Goal: Book appointment/travel/reservation

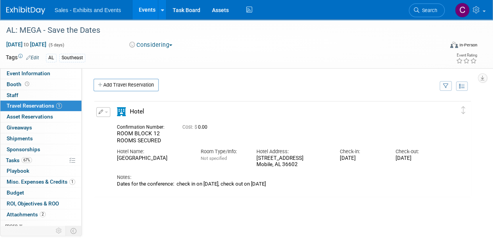
click at [143, 4] on link "Events" at bounding box center [146, 9] width 28 height 19
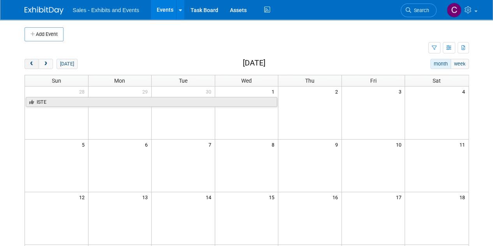
click at [30, 67] on button "prev" at bounding box center [32, 64] width 14 height 10
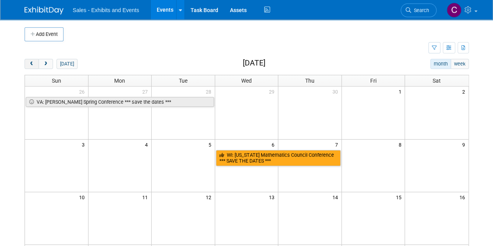
click at [30, 67] on button "prev" at bounding box center [32, 64] width 14 height 10
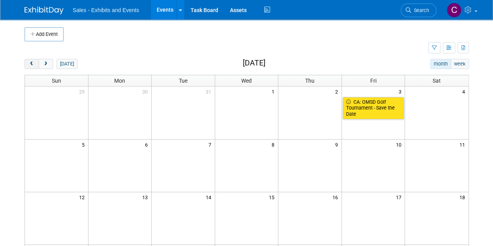
click at [30, 67] on button "prev" at bounding box center [32, 64] width 14 height 10
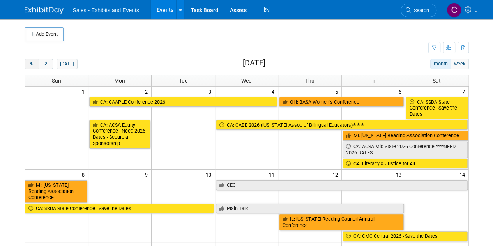
click at [30, 67] on button "prev" at bounding box center [32, 64] width 14 height 10
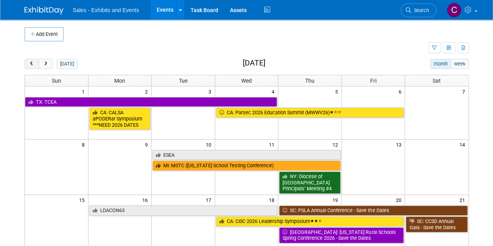
click at [30, 67] on button "prev" at bounding box center [32, 64] width 14 height 10
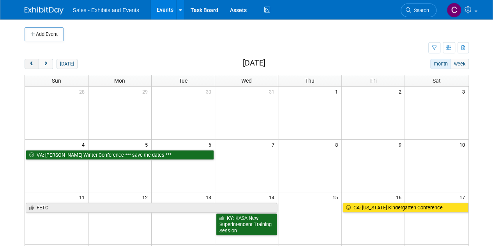
click at [30, 67] on button "prev" at bounding box center [32, 64] width 14 height 10
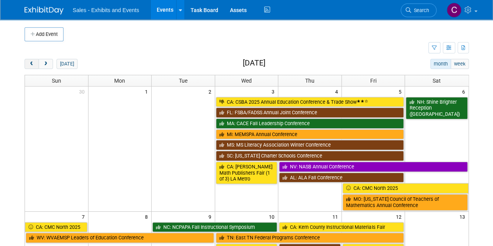
click at [30, 67] on button "prev" at bounding box center [32, 64] width 14 height 10
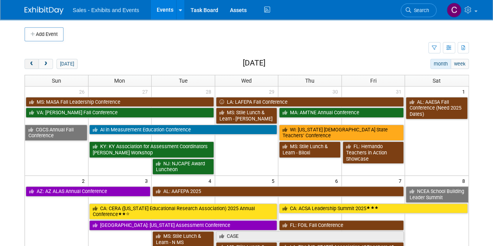
click at [30, 67] on button "prev" at bounding box center [32, 64] width 14 height 10
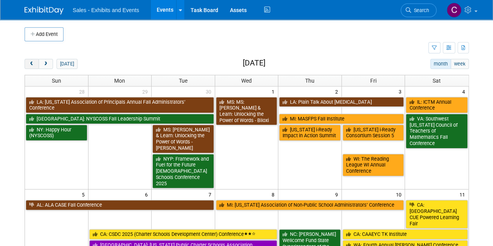
click at [30, 67] on button "prev" at bounding box center [32, 64] width 14 height 10
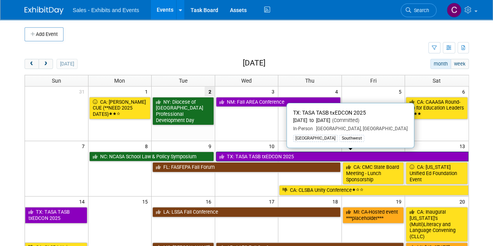
click at [286, 153] on link "TX: TASA TASB txEDCON 2025" at bounding box center [342, 157] width 252 height 10
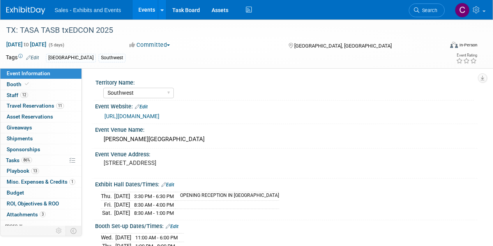
select select "Southwest"
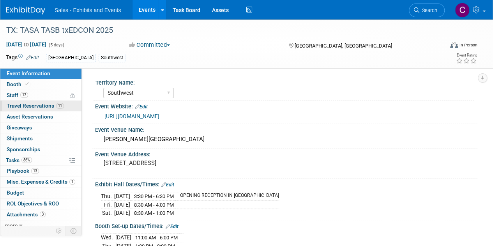
click at [22, 106] on span "Travel Reservations 11" at bounding box center [35, 105] width 57 height 6
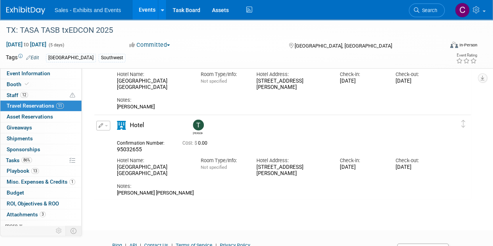
scroll to position [852, 0]
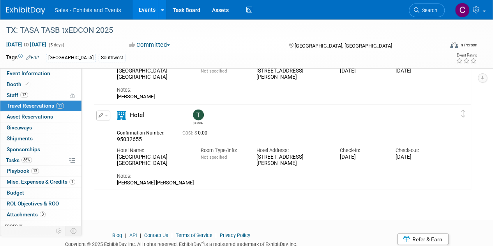
click at [142, 11] on link "Events" at bounding box center [146, 9] width 28 height 19
